Goal: Information Seeking & Learning: Learn about a topic

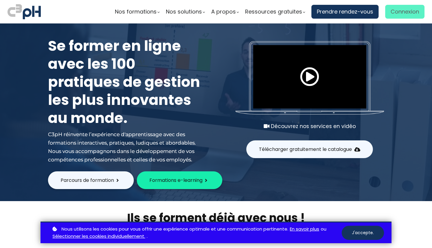
click at [407, 14] on span "Connexion" at bounding box center [405, 11] width 29 height 9
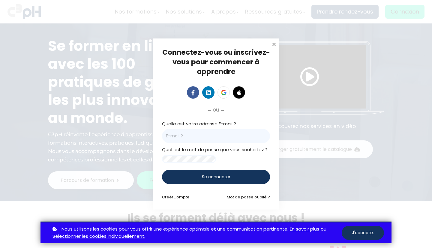
click at [185, 131] on input "email" at bounding box center [216, 136] width 108 height 14
type input "[EMAIL_ADDRESS][DOMAIN_NAME]"
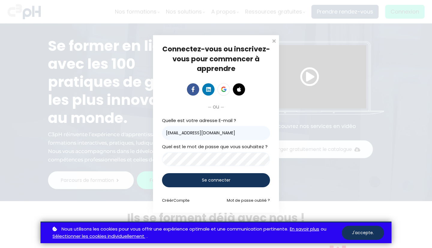
click at [224, 181] on span "Se connecter" at bounding box center [216, 180] width 29 height 6
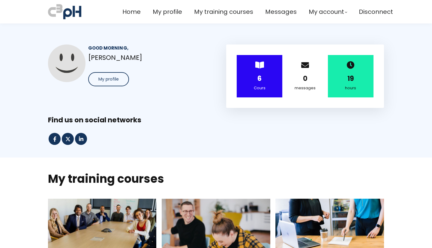
click at [270, 78] on div "6" at bounding box center [259, 78] width 31 height 11
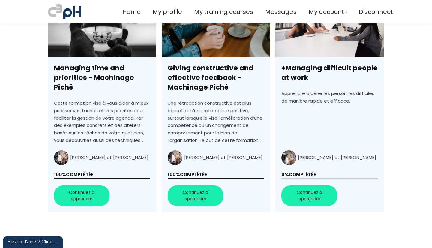
scroll to position [418, 0]
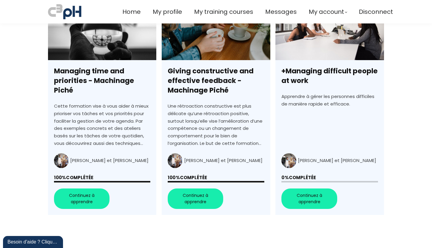
click at [313, 199] on link "+Managing difficult people at work" at bounding box center [330, 107] width 108 height 216
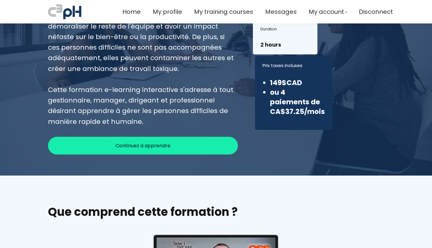
scroll to position [128, 0]
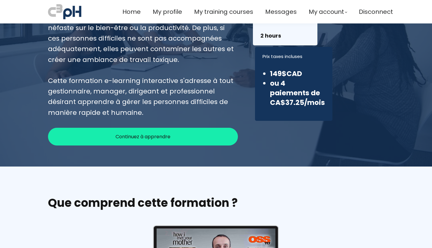
click at [140, 134] on span "Continuez à apprendre" at bounding box center [143, 137] width 55 height 8
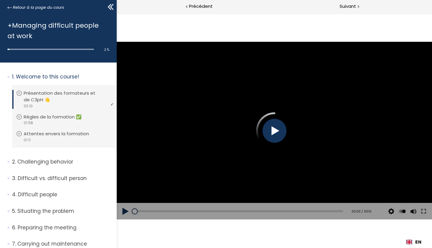
click at [277, 132] on div at bounding box center [275, 131] width 24 height 24
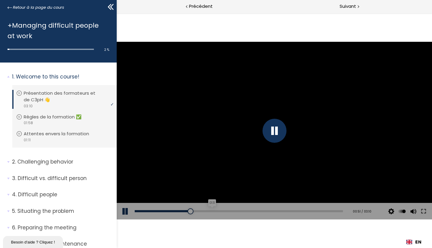
click at [211, 211] on div "01:11" at bounding box center [239, 211] width 208 height 2
click at [225, 211] on div "01:24" at bounding box center [239, 211] width 208 height 2
click at [242, 210] on div "Add chapter 01:30" at bounding box center [239, 211] width 208 height 17
click at [249, 210] on div "01:46" at bounding box center [239, 211] width 208 height 2
click at [277, 211] on div "02:12" at bounding box center [239, 211] width 208 height 2
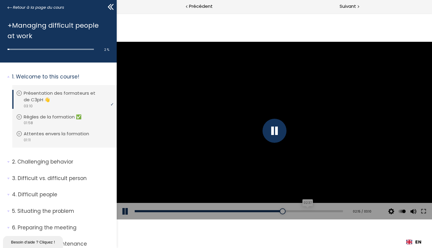
click at [303, 211] on div "02:37" at bounding box center [239, 211] width 208 height 2
click at [330, 210] on div "03:02" at bounding box center [239, 211] width 208 height 2
click at [332, 211] on div "01:54" at bounding box center [239, 211] width 208 height 2
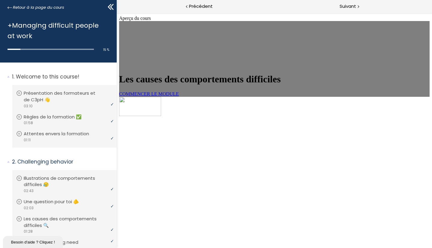
click at [179, 96] on link "COMMENCER LE MODULE" at bounding box center [149, 93] width 60 height 5
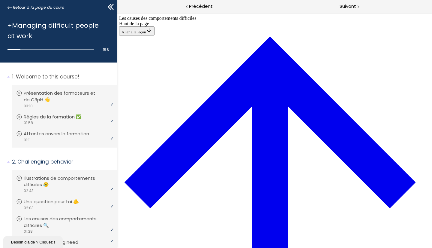
scroll to position [272, 0]
drag, startPoint x: 223, startPoint y: 149, endPoint x: 324, endPoint y: 93, distance: 115.6
drag, startPoint x: 207, startPoint y: 228, endPoint x: 308, endPoint y: 201, distance: 105.2
drag, startPoint x: 220, startPoint y: 232, endPoint x: 255, endPoint y: 209, distance: 41.7
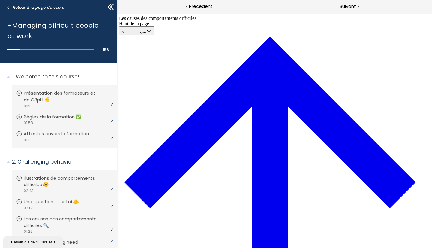
drag, startPoint x: 208, startPoint y: 224, endPoint x: 308, endPoint y: 114, distance: 149.0
drag, startPoint x: 208, startPoint y: 175, endPoint x: 308, endPoint y: 192, distance: 101.8
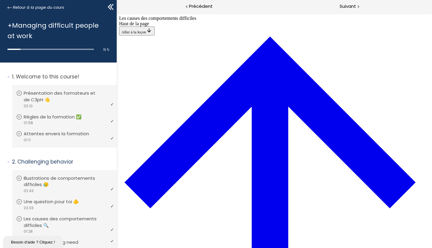
scroll to position [277, 0]
drag, startPoint x: 225, startPoint y: 106, endPoint x: 326, endPoint y: 61, distance: 110.3
drag, startPoint x: 212, startPoint y: 145, endPoint x: 309, endPoint y: 146, distance: 97.0
drag, startPoint x: 218, startPoint y: 168, endPoint x: 311, endPoint y: 170, distance: 93.1
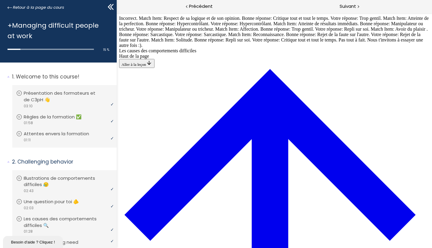
scroll to position [284, 0]
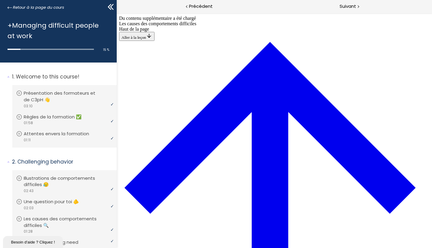
scroll to position [523, 0]
click at [347, 7] on span "Suivant" at bounding box center [348, 7] width 17 height 8
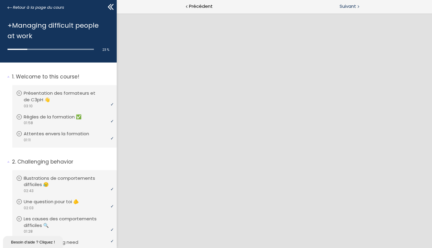
click at [351, 4] on span "Suivant" at bounding box center [348, 7] width 17 height 8
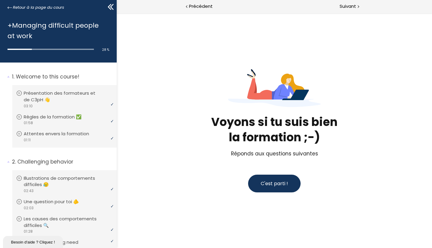
click at [283, 185] on span "C'est parti !" at bounding box center [274, 183] width 27 height 7
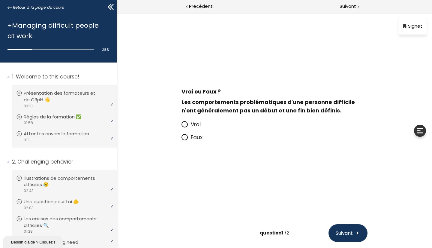
click at [184, 124] on icon at bounding box center [184, 124] width 5 height 5
click at [181, 126] on input "Vrai" at bounding box center [181, 126] width 0 height 0
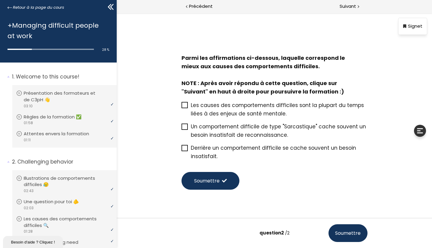
scroll to position [15, 0]
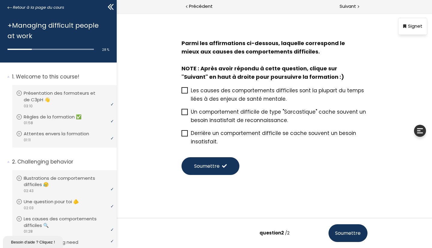
click at [185, 113] on icon at bounding box center [184, 111] width 5 height 5
click at [181, 114] on input "Un comportement difficile de type "Sarcastique" cache souvent un besoin insatis…" at bounding box center [181, 114] width 0 height 0
click at [184, 133] on icon at bounding box center [184, 133] width 5 height 5
click at [181, 135] on input "Derrière un comportement difficile se cache souvent un besoin insatisfait." at bounding box center [181, 135] width 0 height 0
click at [208, 166] on span "Soumettre" at bounding box center [207, 166] width 26 height 8
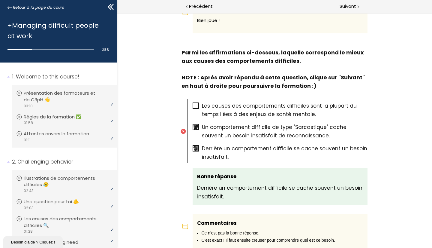
scroll to position [162, 0]
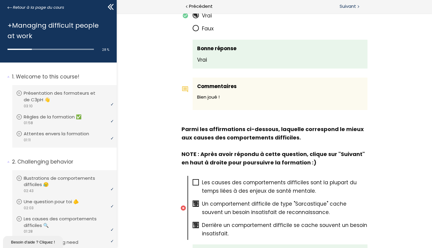
click at [347, 6] on span "Suivant" at bounding box center [348, 7] width 17 height 8
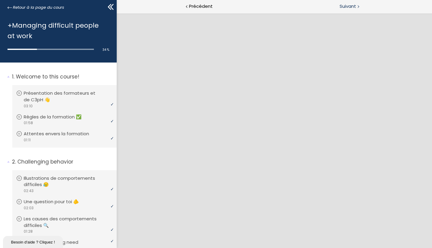
click at [348, 6] on span "Suivant" at bounding box center [348, 7] width 17 height 8
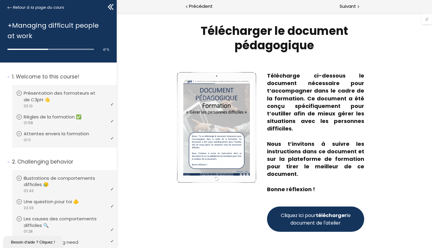
click at [313, 217] on span "Cliquez ici pour télécharger le document de l'atelier" at bounding box center [316, 218] width 72 height 15
click at [351, 8] on span "Suivant" at bounding box center [348, 7] width 17 height 8
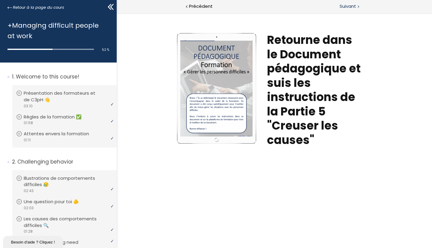
click at [350, 6] on span "Suivant" at bounding box center [348, 7] width 17 height 8
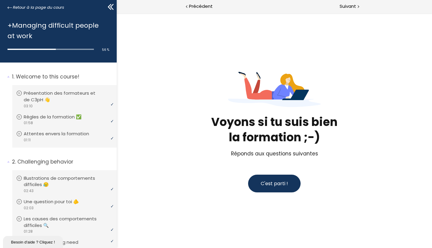
click at [276, 186] on span "C'est parti !" at bounding box center [274, 183] width 27 height 7
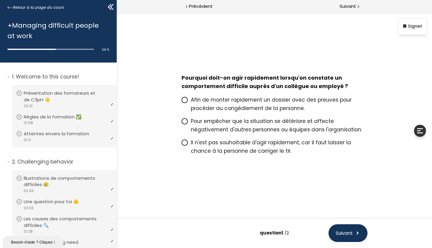
click at [186, 121] on icon at bounding box center [184, 121] width 5 height 5
click at [181, 123] on input "Pour empêcher que la situation se détériore et affecte négativement d'autres pe…" at bounding box center [181, 123] width 0 height 0
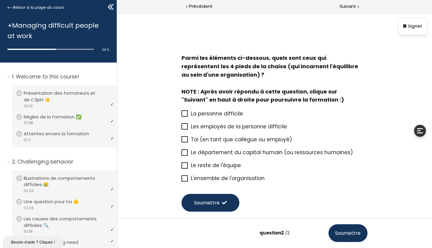
scroll to position [36, 0]
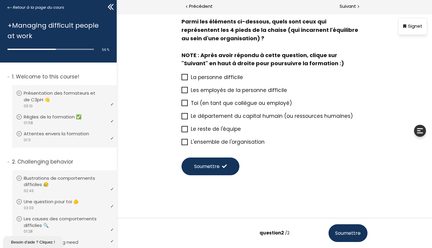
click at [182, 103] on icon at bounding box center [184, 103] width 5 height 5
click at [181, 105] on input "Toi (en tant que collègue ou employé)" at bounding box center [181, 105] width 0 height 0
click at [183, 89] on icon at bounding box center [184, 90] width 5 height 5
click at [181, 92] on input "Les employés de la personne difficile" at bounding box center [181, 92] width 0 height 0
click at [183, 141] on icon at bounding box center [184, 141] width 5 height 5
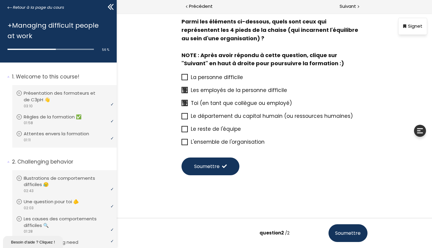
click at [181, 144] on input "L'ensemble de l'organisation" at bounding box center [181, 144] width 0 height 0
click at [183, 77] on icon at bounding box center [184, 77] width 5 height 5
click at [181, 79] on input "La personne difficile" at bounding box center [181, 79] width 0 height 0
click at [210, 164] on span "Soumettre" at bounding box center [207, 166] width 26 height 8
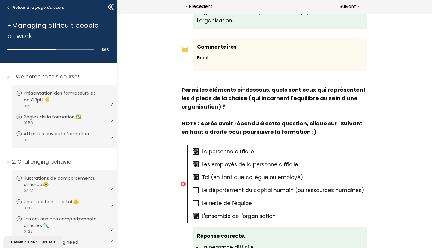
scroll to position [238, 0]
